Goal: Task Accomplishment & Management: Manage account settings

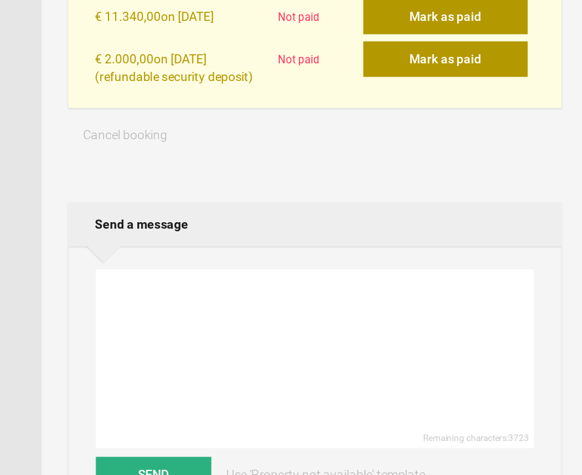
scroll to position [457, 0]
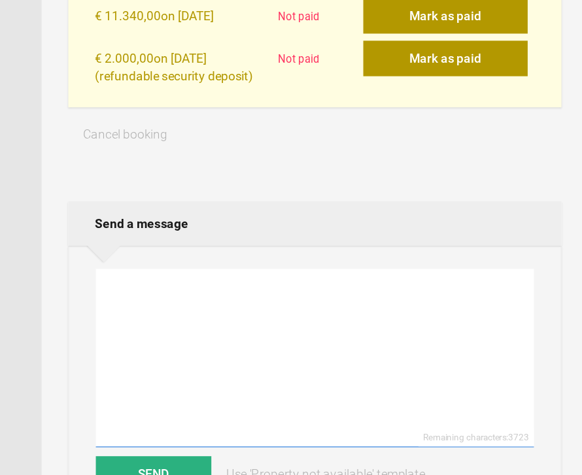
click at [220, 293] on textarea at bounding box center [381, 358] width 322 height 131
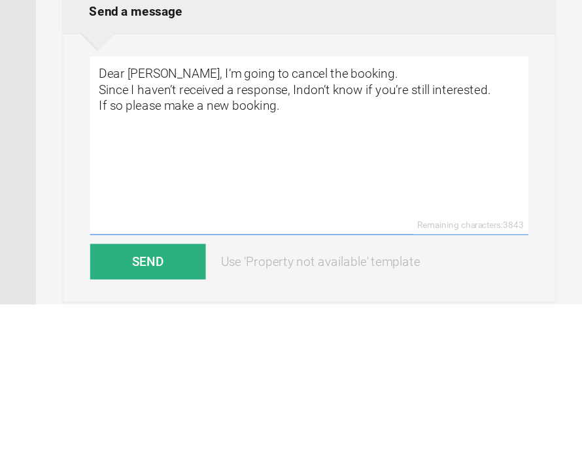
click at [227, 293] on textarea "Dear Jutta, I’m going to cancel the booking. Since I haven’t received a respons…" at bounding box center [381, 358] width 322 height 131
click at [248, 293] on textarea "Dear Jutta, I’m going to cancel the booking. Since I haven’t received a respons…" at bounding box center [381, 358] width 322 height 131
click at [242, 293] on textarea "Dear Jutta, I’m going to cancel the booking. Since I haven’t received a respons…" at bounding box center [381, 358] width 322 height 131
click at [244, 293] on textarea "Dear Jutta, I’m going to cancel the booking. Since I haven’t received a respons…" at bounding box center [381, 358] width 322 height 131
click at [220, 293] on textarea "Dear Jutta, I’m going to cancel the booking. Since I haven’t received a respons…" at bounding box center [381, 358] width 322 height 131
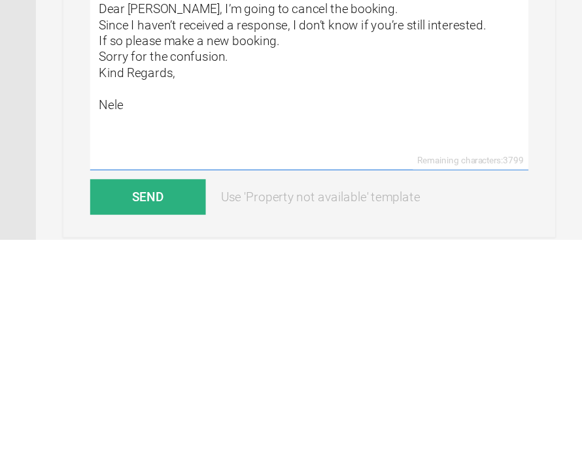
type textarea "Dear Jutta, I’m going to cancel the booking. Since I haven’t received a respons…"
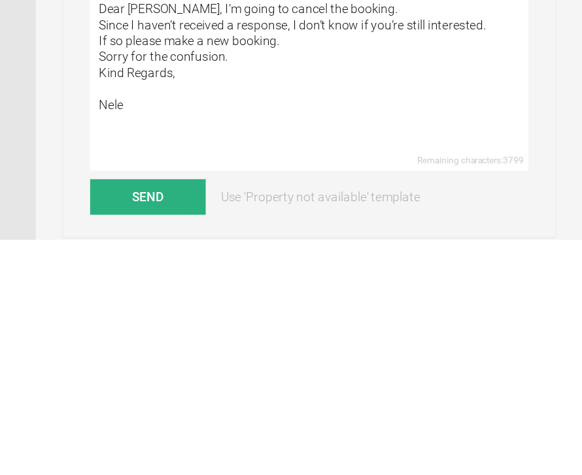
click at [220, 431] on button "Send" at bounding box center [262, 444] width 85 height 26
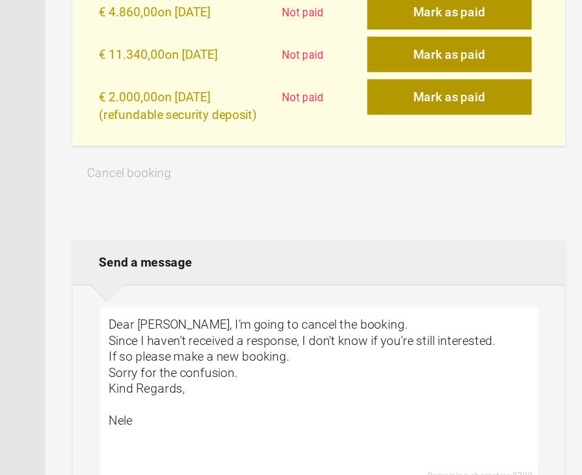
scroll to position [510, 0]
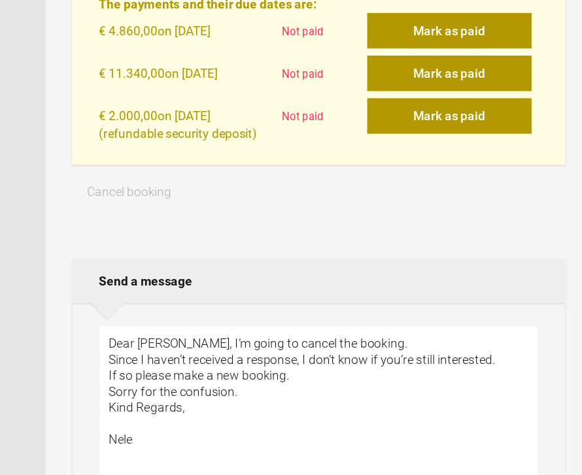
click at [210, 135] on span "Cancel booking" at bounding box center [241, 140] width 62 height 10
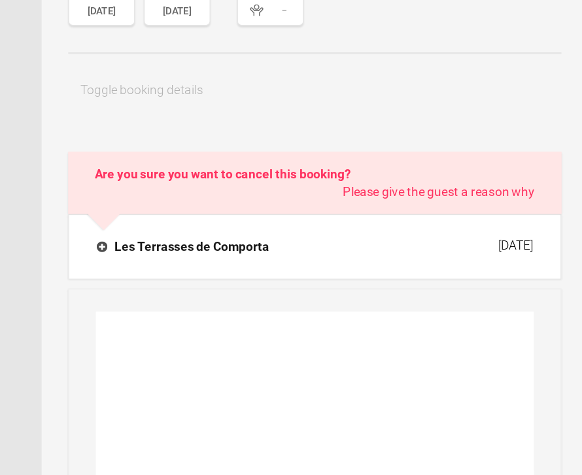
scroll to position [91, 0]
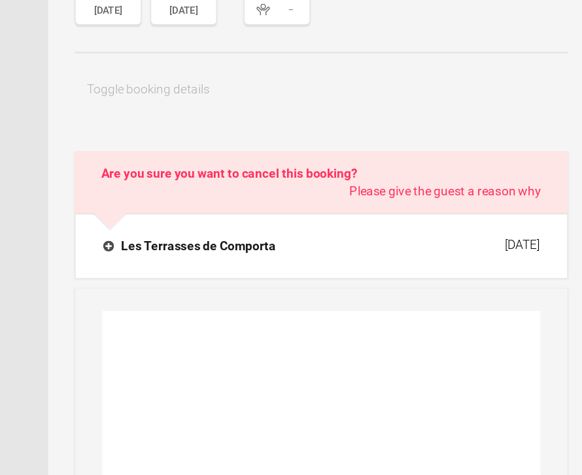
click at [401, 229] on span "Please give the guest a reason why" at bounding box center [471, 235] width 141 height 13
click at [199, 207] on h2 "Are you sure you want to cancel this booking? Please give the guest a reason why" at bounding box center [380, 230] width 363 height 46
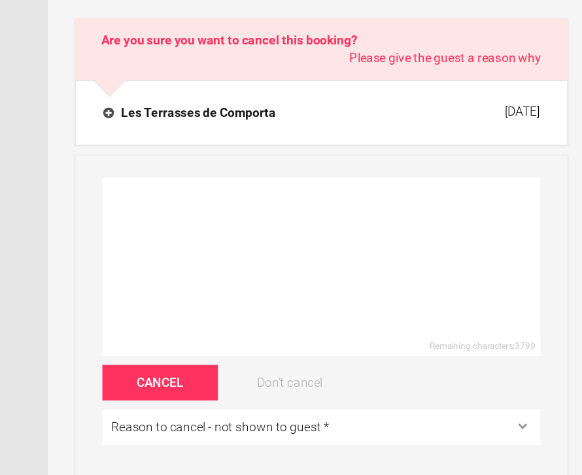
scroll to position [191, 0]
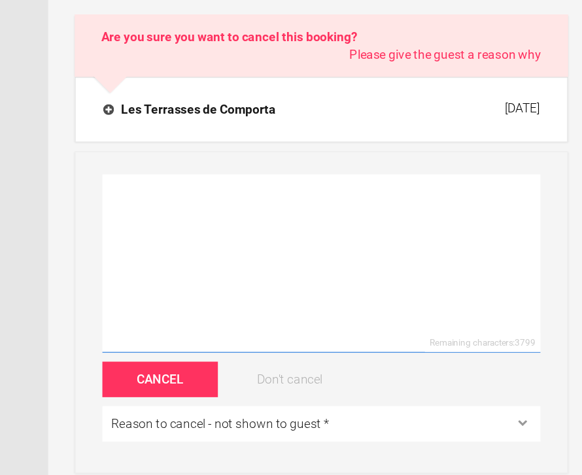
click at [220, 224] on textarea at bounding box center [381, 289] width 322 height 131
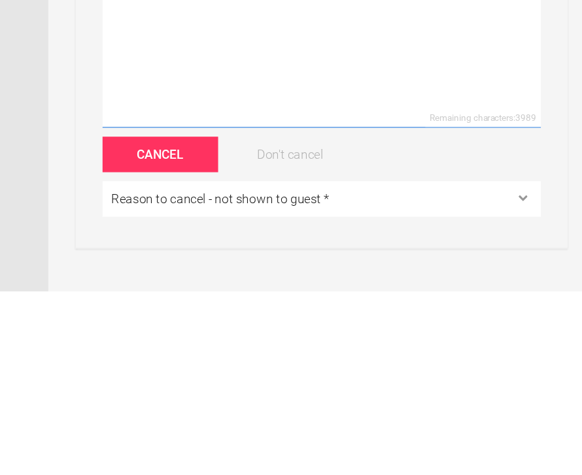
type textarea "Wrong price"
click at [220, 361] on button "Cancel" at bounding box center [262, 374] width 85 height 26
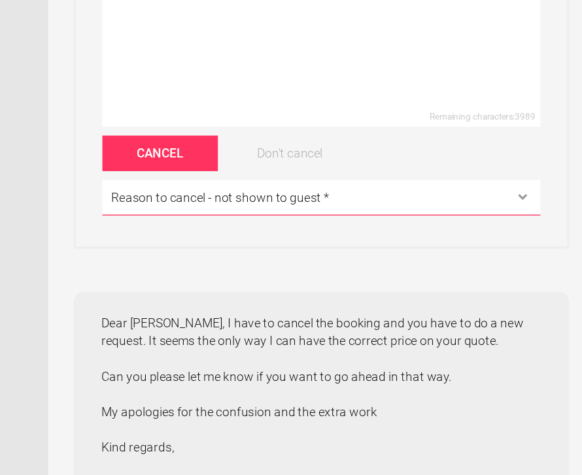
click at [220, 195] on button "Cancel" at bounding box center [262, 208] width 85 height 26
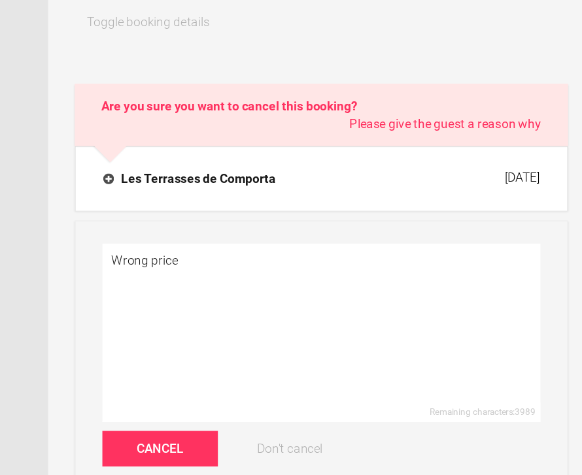
scroll to position [235, 0]
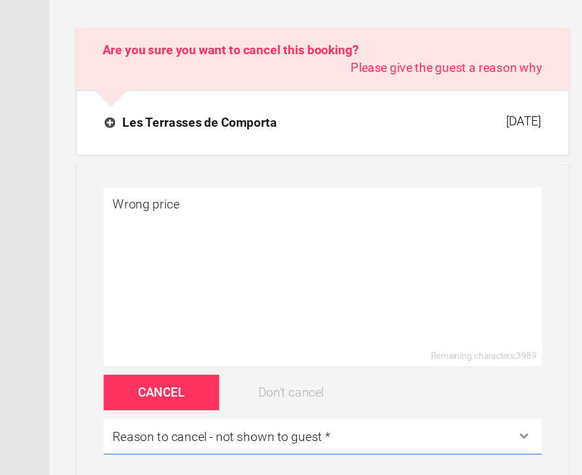
click at [389, 350] on select "Reason to cancel - not shown to guest * Coronavirus The dates are double-booked…" at bounding box center [381, 363] width 322 height 26
click at [220, 318] on button "Cancel" at bounding box center [262, 331] width 85 height 26
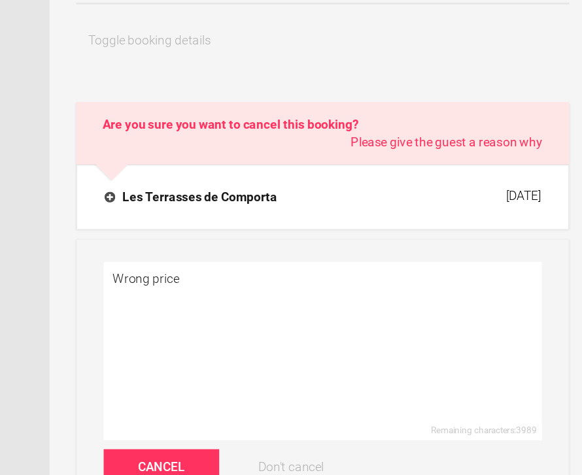
scroll to position [222, 0]
click at [199, 88] on h2 "Are you sure you want to cancel this booking? Please give the guest a reason why" at bounding box center [380, 99] width 363 height 46
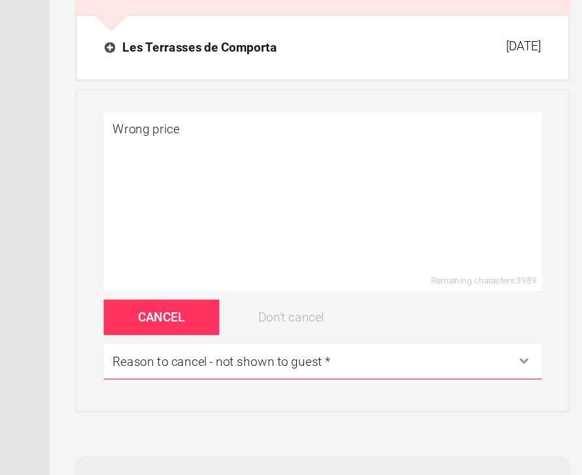
scroll to position [238, 0]
click at [220, 315] on button "Cancel" at bounding box center [262, 328] width 85 height 26
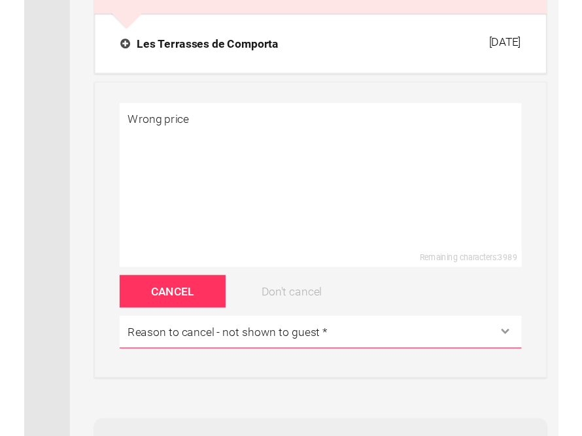
scroll to position [277, 0]
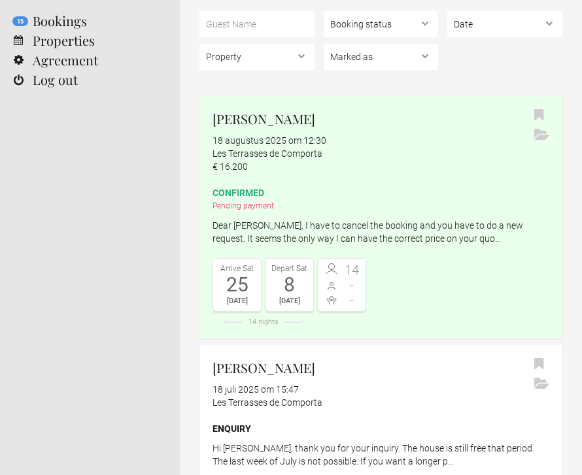
scroll to position [97, 0]
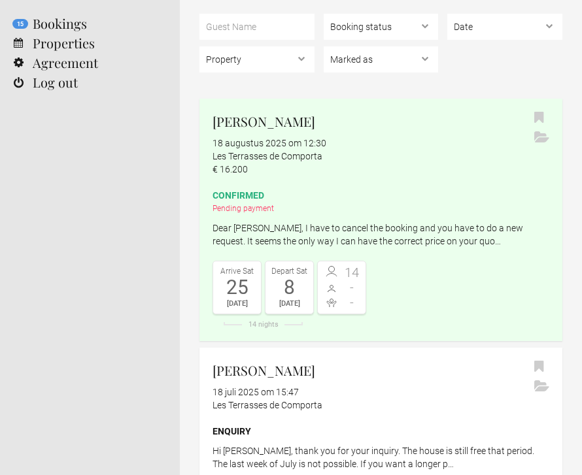
click at [319, 276] on div "14 - -" at bounding box center [341, 288] width 49 height 54
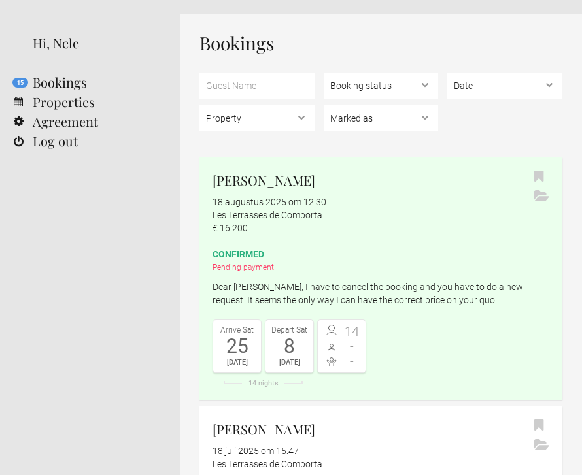
scroll to position [39, 0]
click at [325, 340] on span at bounding box center [331, 346] width 21 height 13
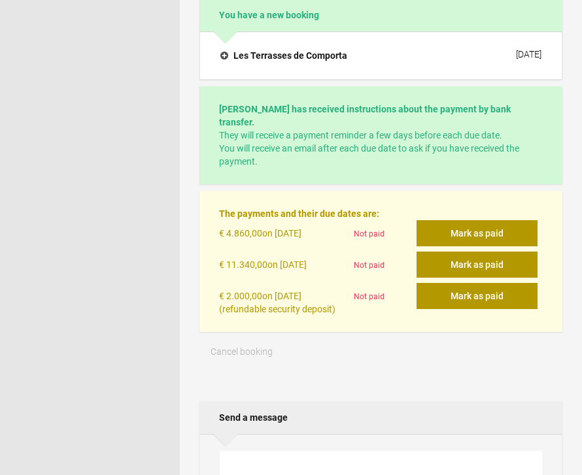
scroll to position [303, 0]
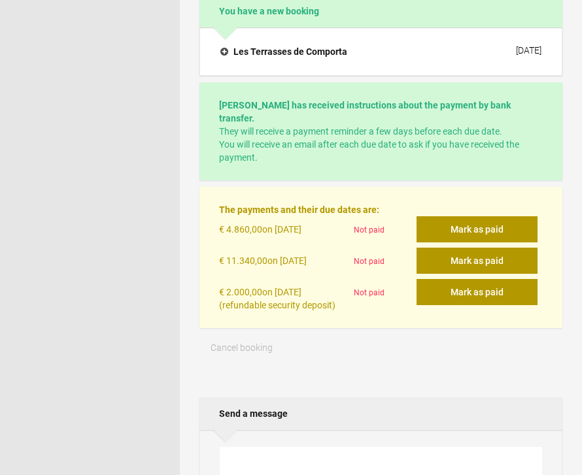
click at [254, 342] on span "Cancel booking" at bounding box center [241, 347] width 62 height 10
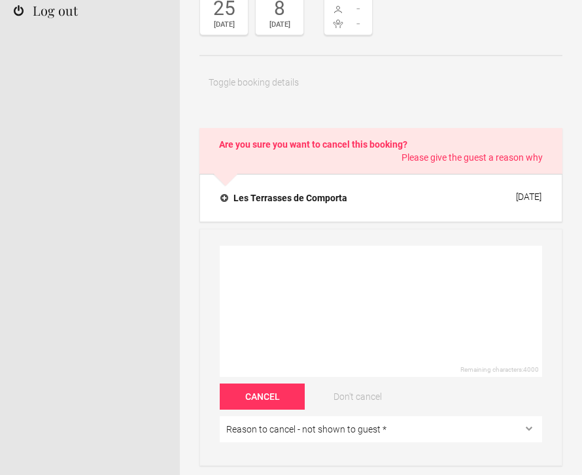
scroll to position [171, 0]
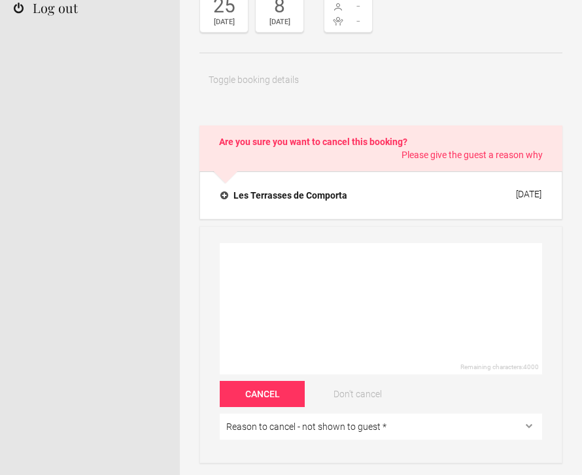
click at [280, 393] on button "Cancel" at bounding box center [262, 395] width 85 height 26
click at [284, 198] on h4 "Les Terrasses de Comporta" at bounding box center [283, 195] width 127 height 13
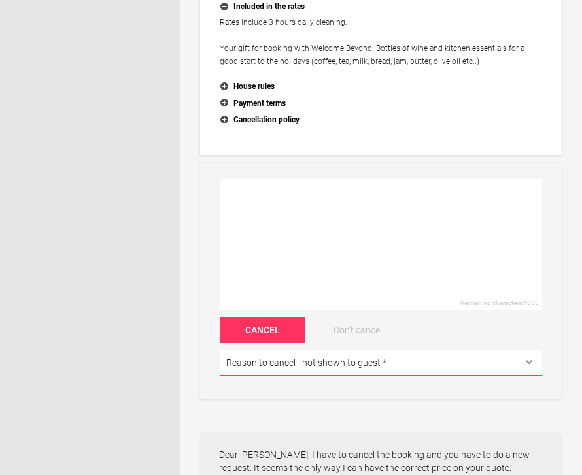
scroll to position [602, 0]
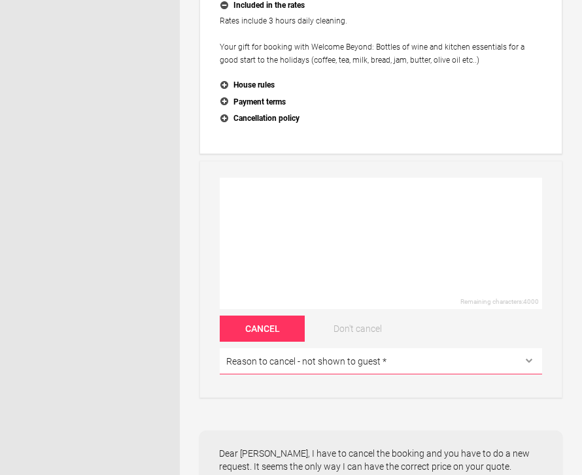
click at [280, 322] on button "Cancel" at bounding box center [262, 329] width 85 height 26
click at [274, 199] on textarea at bounding box center [381, 243] width 322 height 131
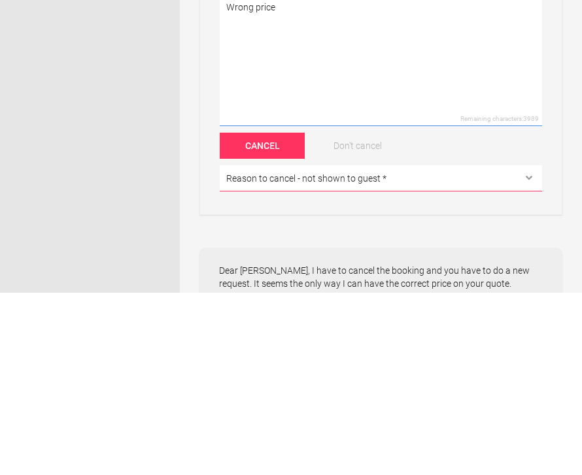
type textarea "Wrong price"
click at [280, 316] on button "Cancel" at bounding box center [262, 329] width 85 height 26
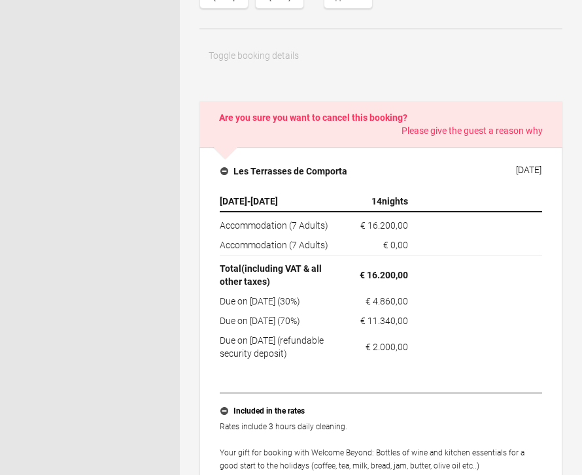
scroll to position [195, 0]
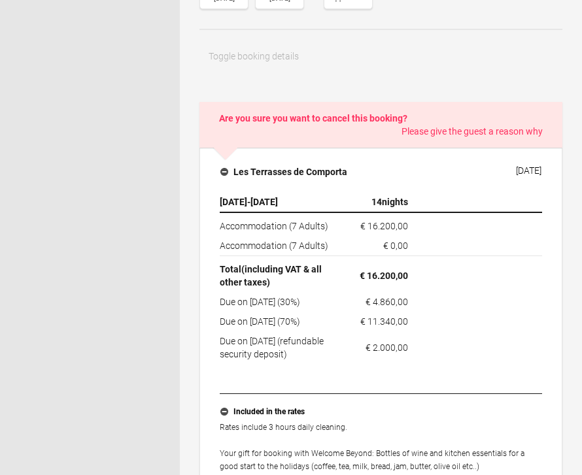
click at [401, 124] on h2 "Are you sure you want to cancel this booking? Please give the guest a reason why" at bounding box center [380, 125] width 363 height 46
click at [229, 172] on h4 "Les Terrasses de Comporta" at bounding box center [283, 171] width 127 height 13
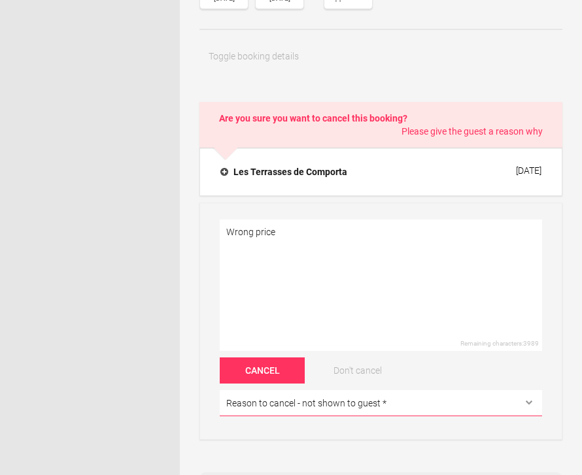
click at [230, 174] on h4 "Les Terrasses de Comporta" at bounding box center [283, 171] width 127 height 13
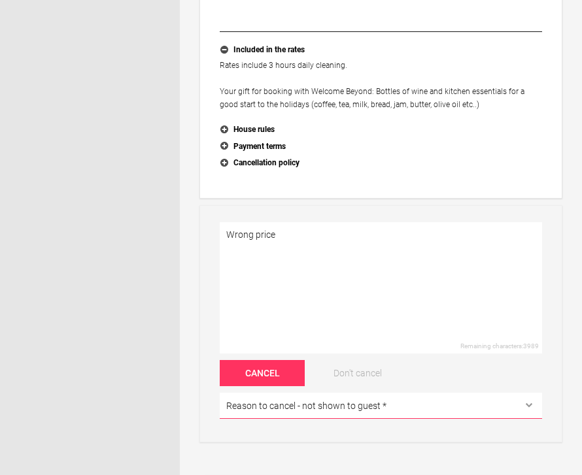
scroll to position [561, 0]
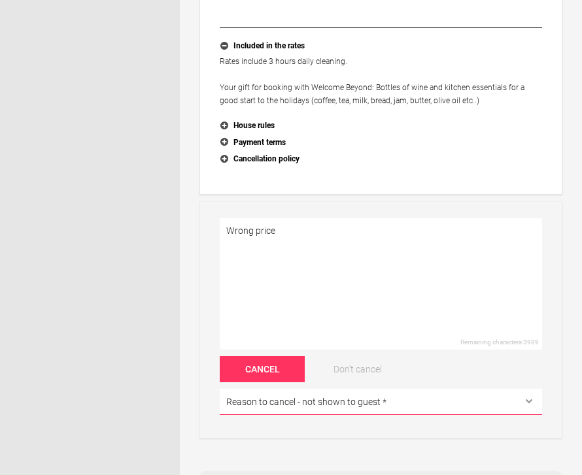
click at [279, 369] on button "Cancel" at bounding box center [262, 369] width 85 height 26
click at [361, 430] on div "Wrong price Remaining characters: 3989 Cancel Don't cancel Reason to cancel - n…" at bounding box center [380, 319] width 363 height 237
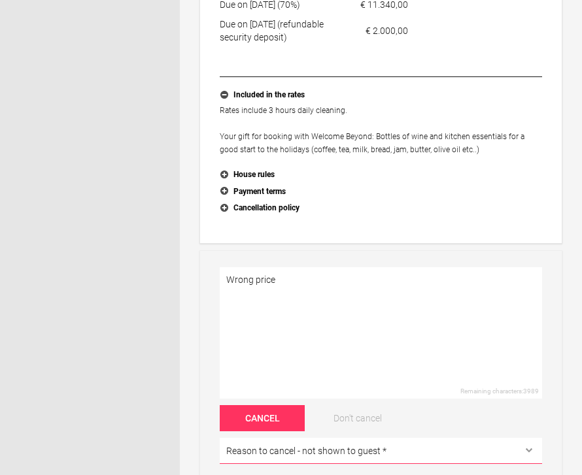
scroll to position [505, 0]
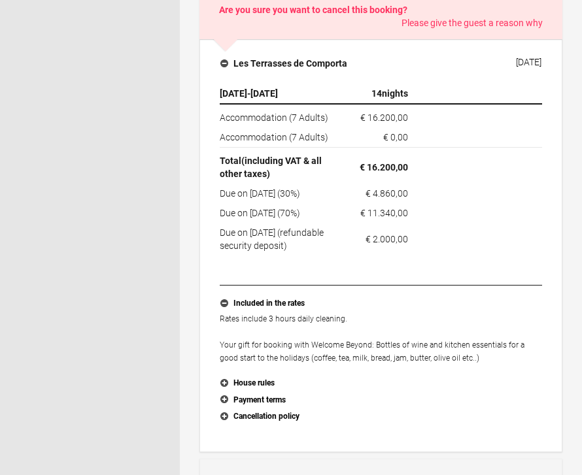
click at [229, 65] on h4 "Les Terrasses de Comporta" at bounding box center [283, 64] width 127 height 13
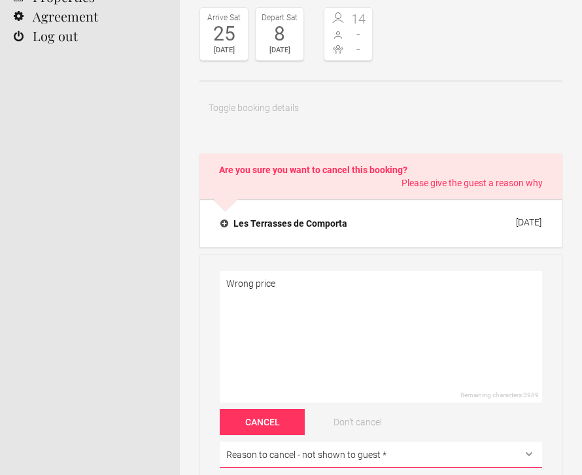
scroll to position [144, 0]
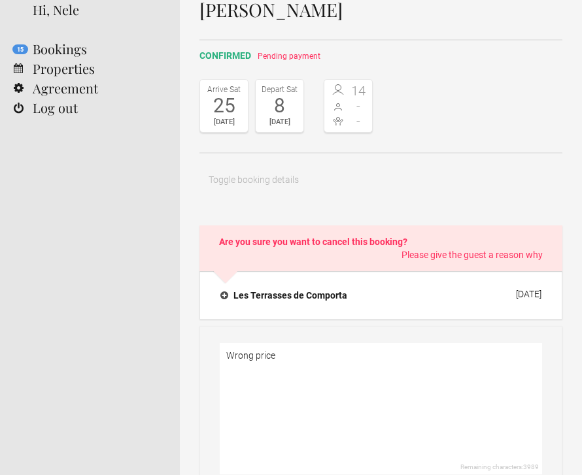
scroll to position [0, 0]
